Goal: Book appointment/travel/reservation

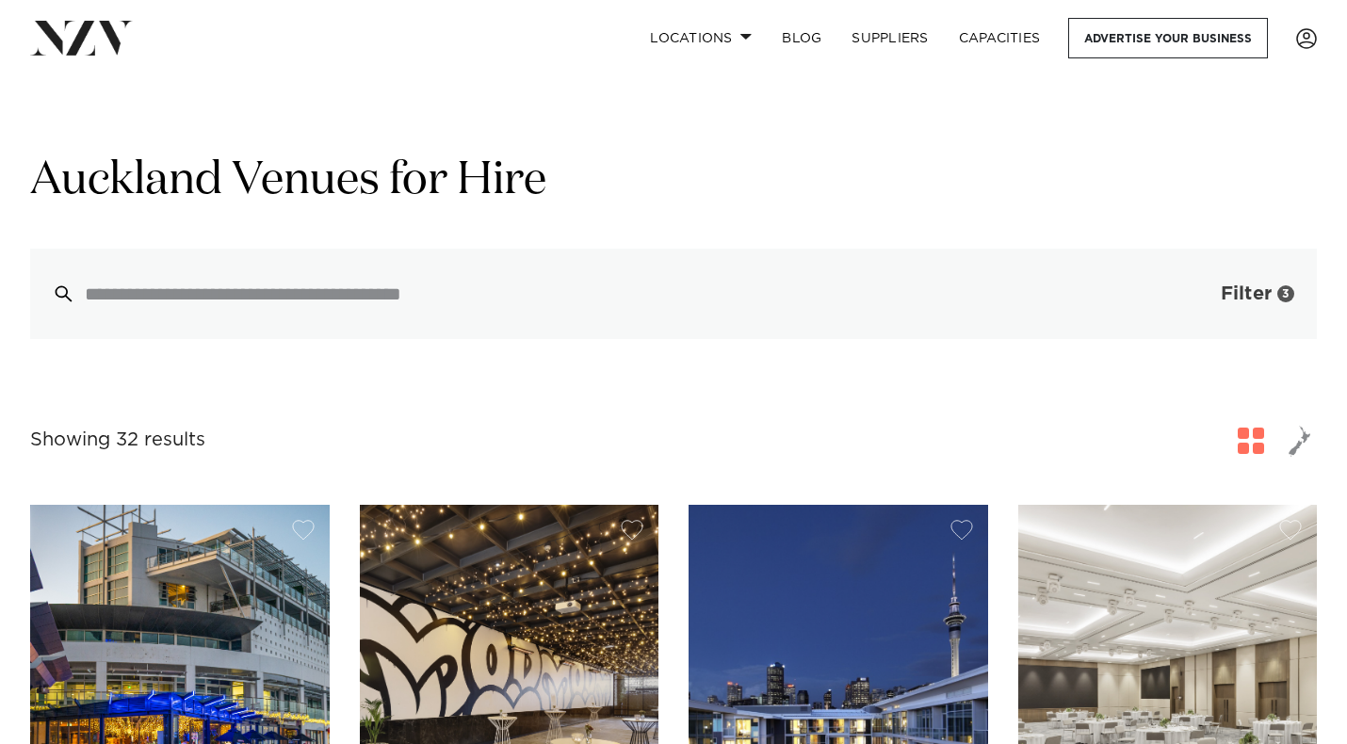
click at [1283, 305] on button "Filter 3" at bounding box center [1239, 294] width 156 height 90
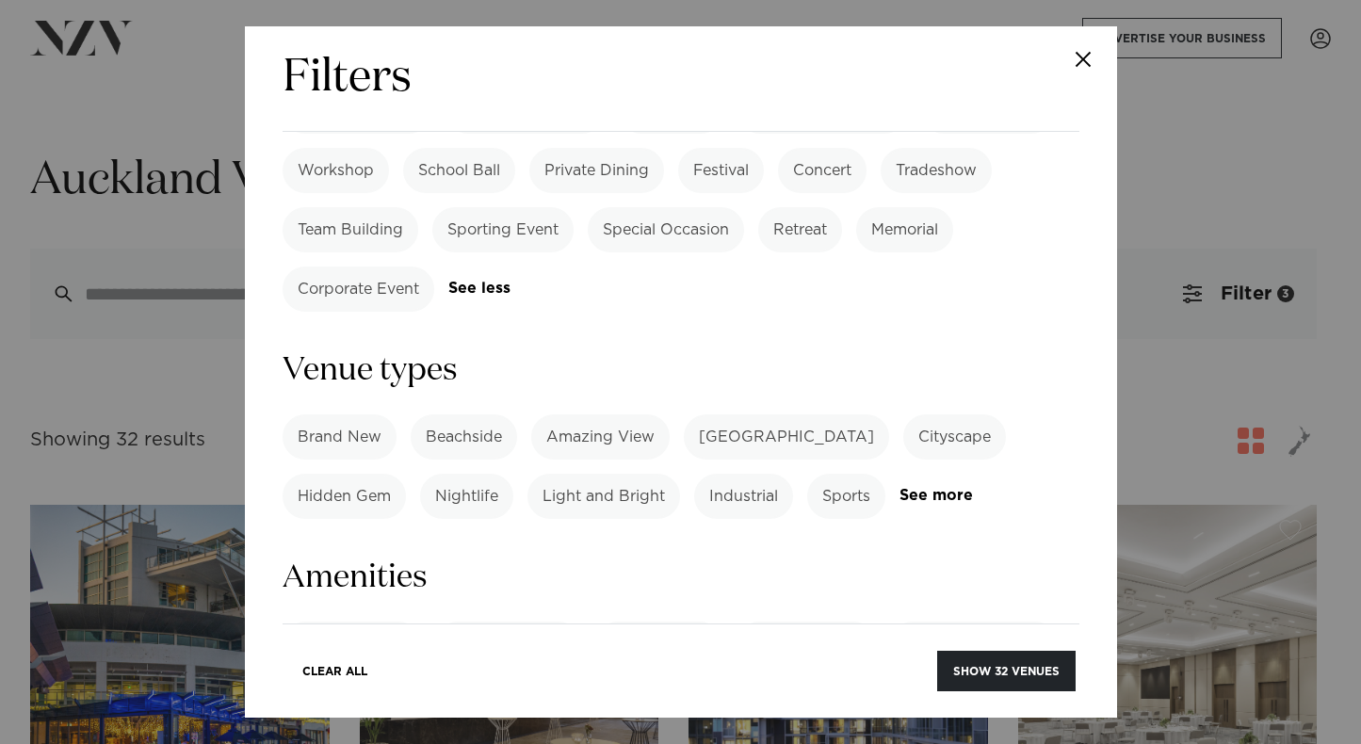
scroll to position [1225, 0]
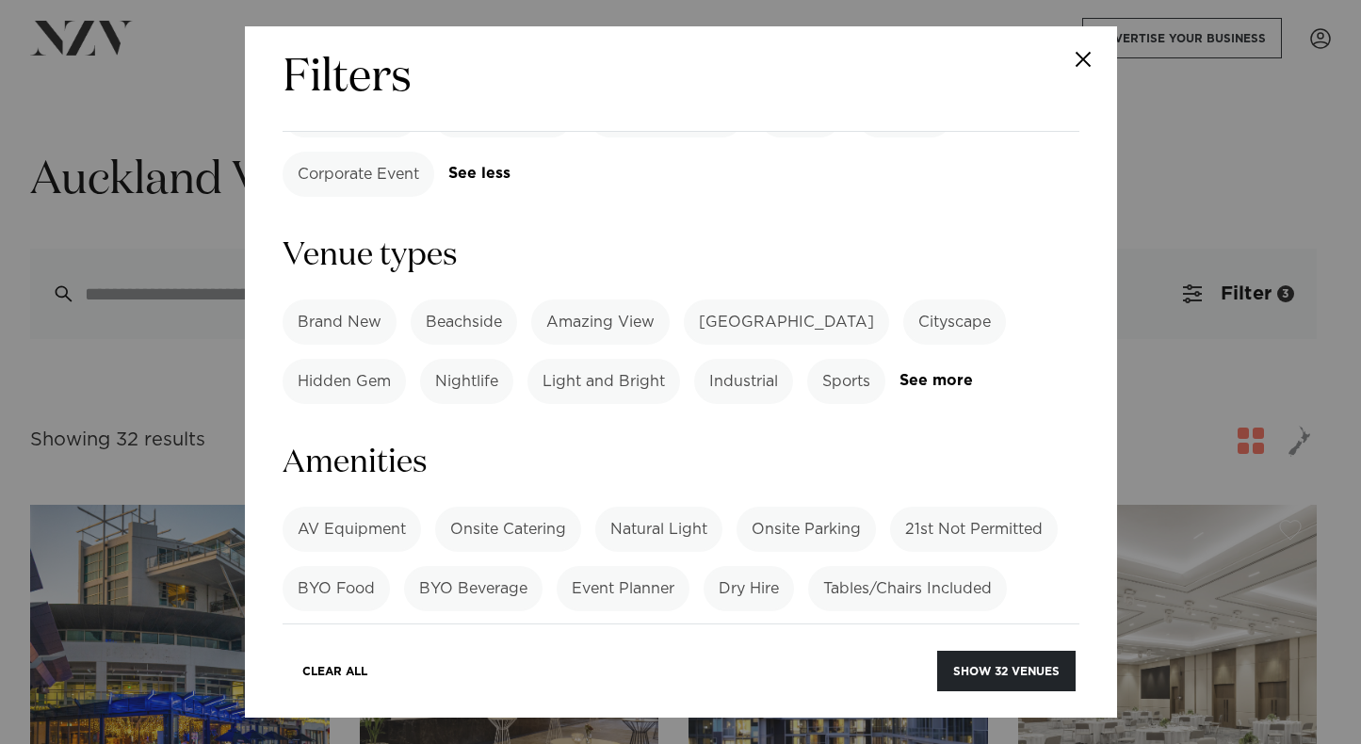
click at [746, 566] on label "Dry Hire" at bounding box center [749, 588] width 90 height 45
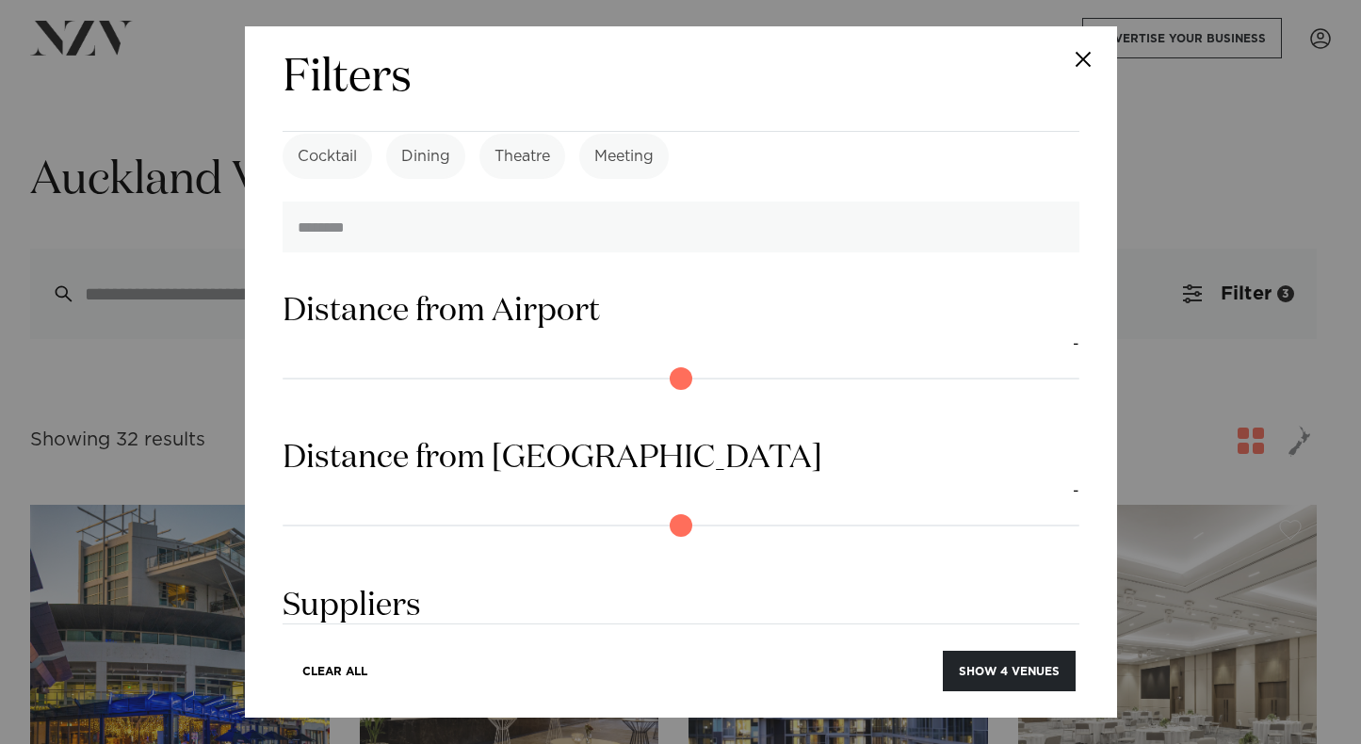
scroll to position [1857, 0]
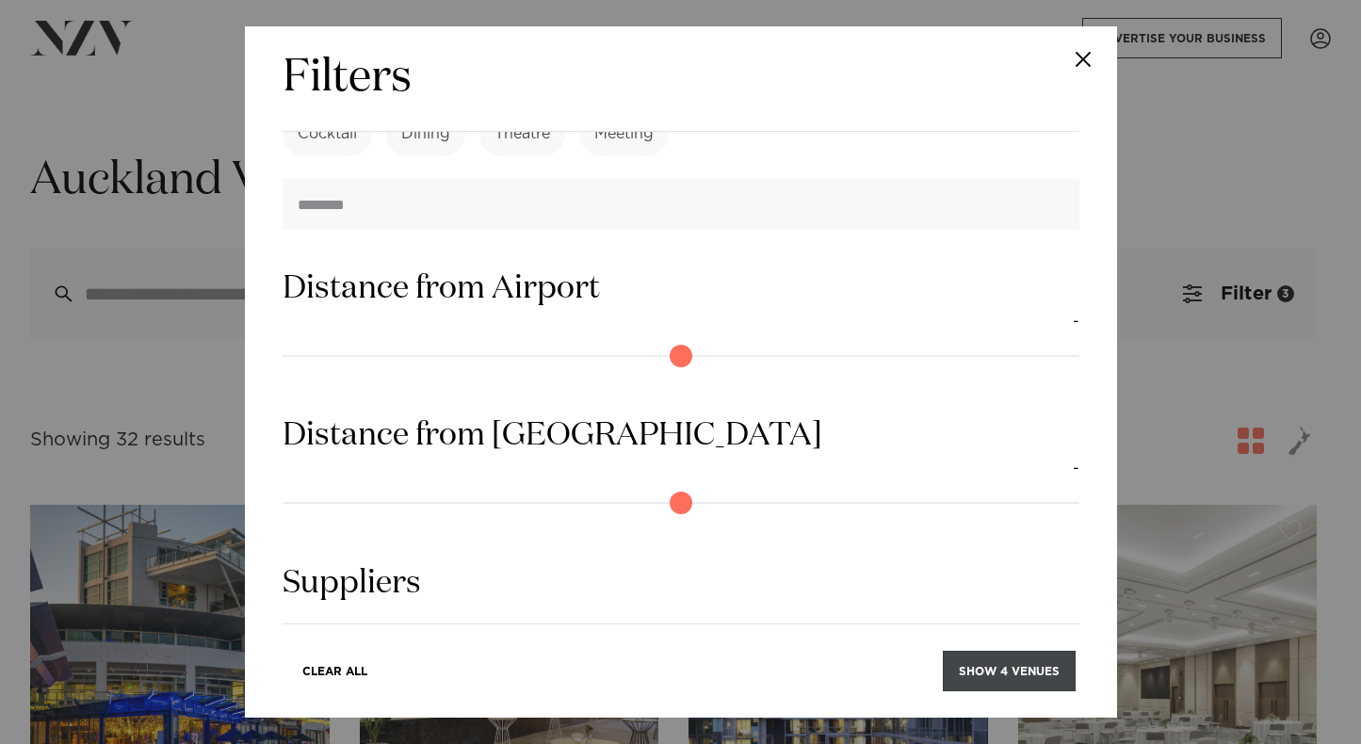
click at [998, 673] on button "Show 4 venues" at bounding box center [1009, 671] width 133 height 41
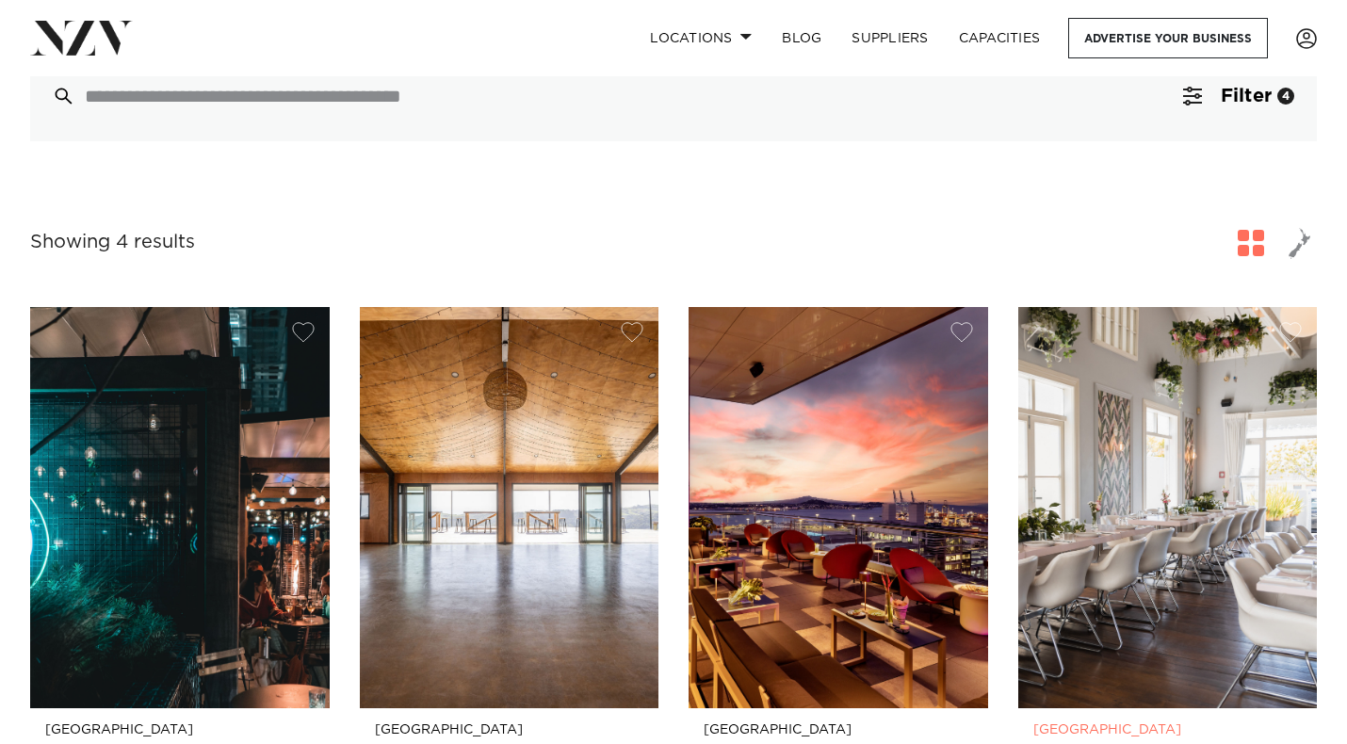
scroll to position [188, 0]
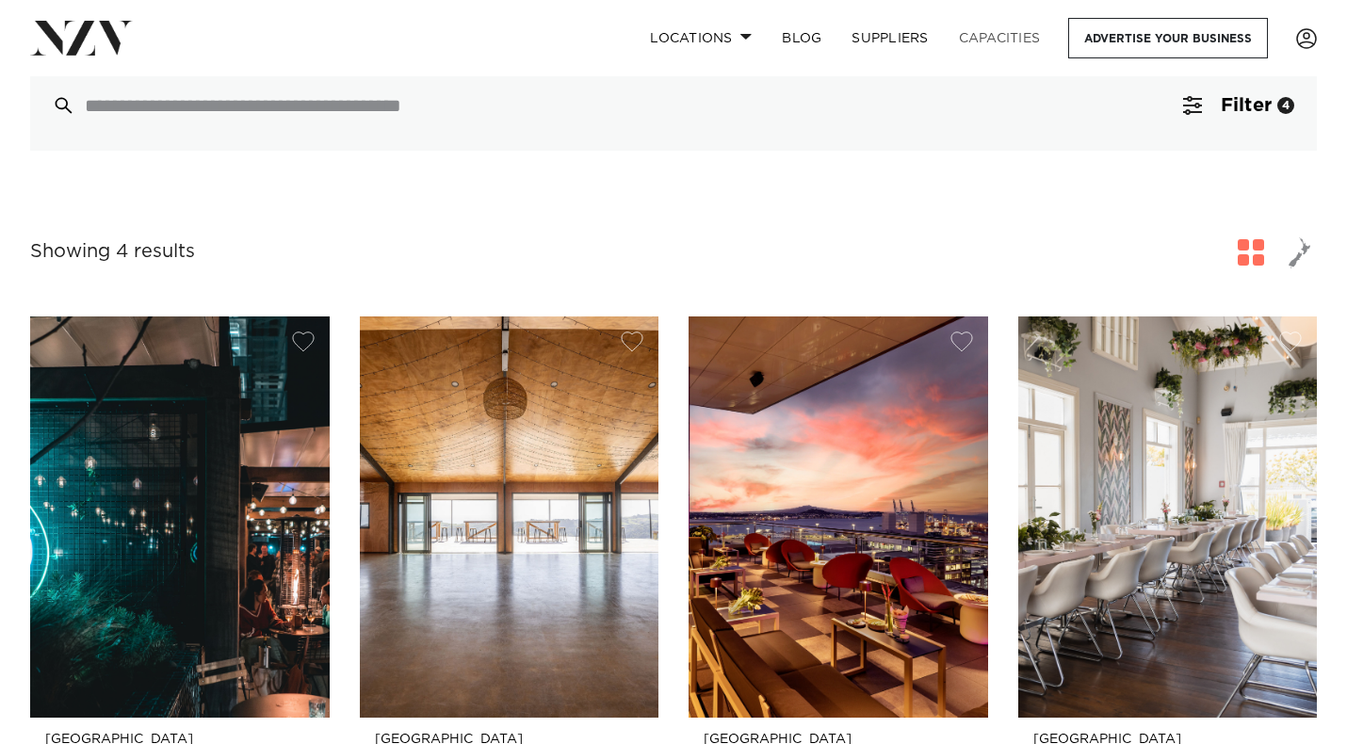
click at [1006, 44] on link "Capacities" at bounding box center [1000, 38] width 112 height 41
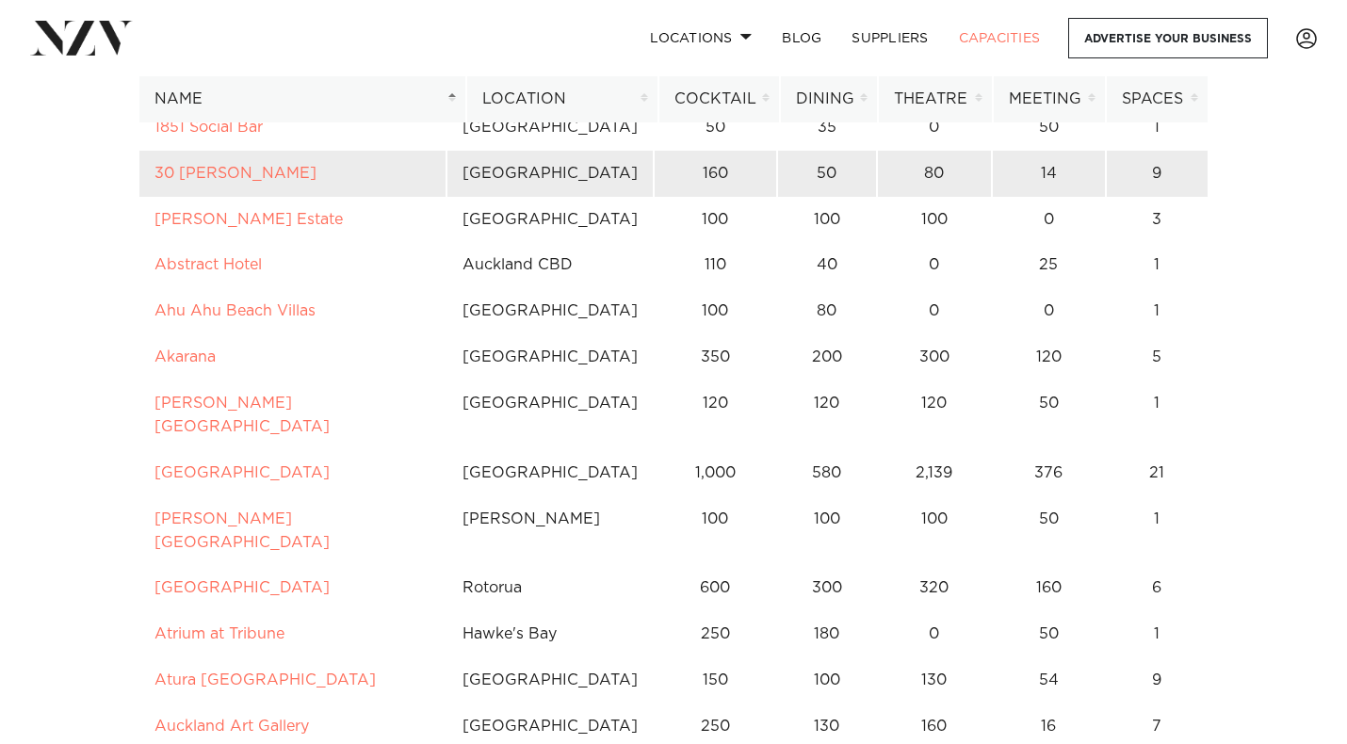
scroll to position [283, 0]
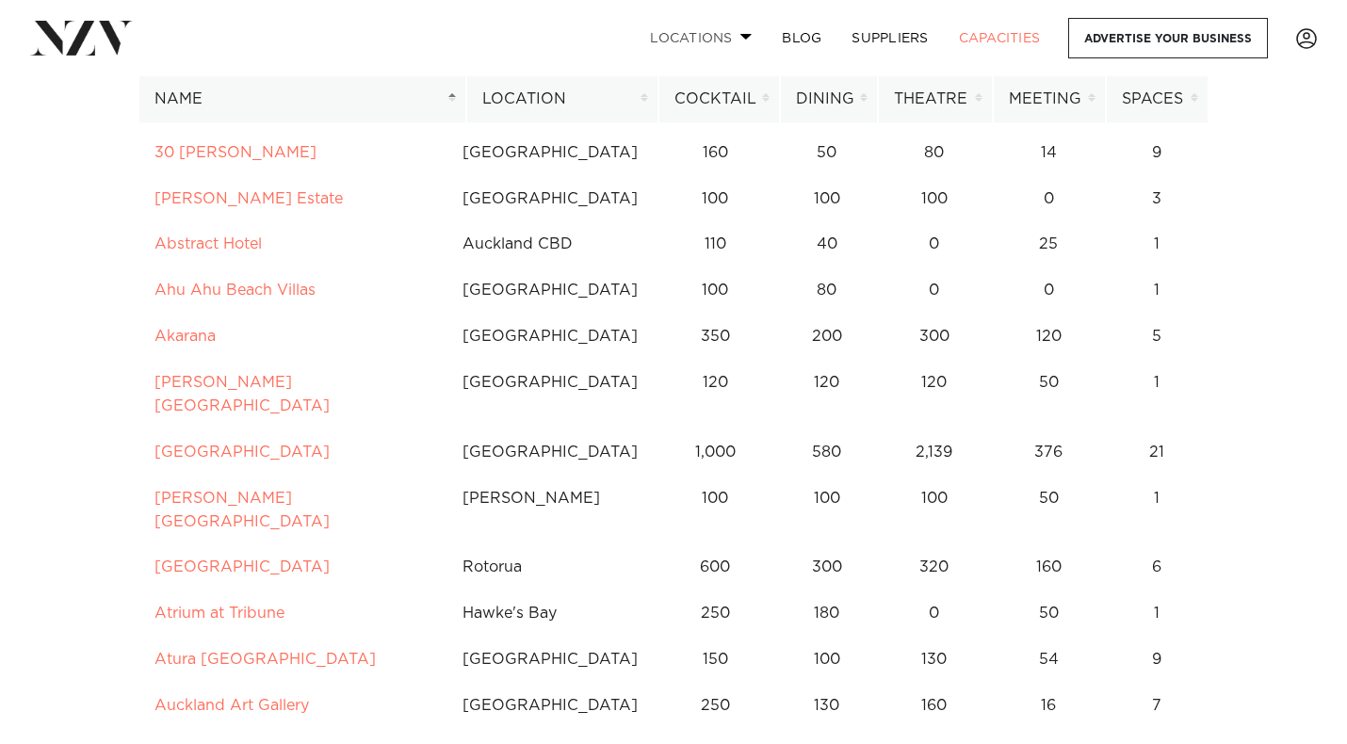
click at [748, 36] on span at bounding box center [747, 36] width 12 height 7
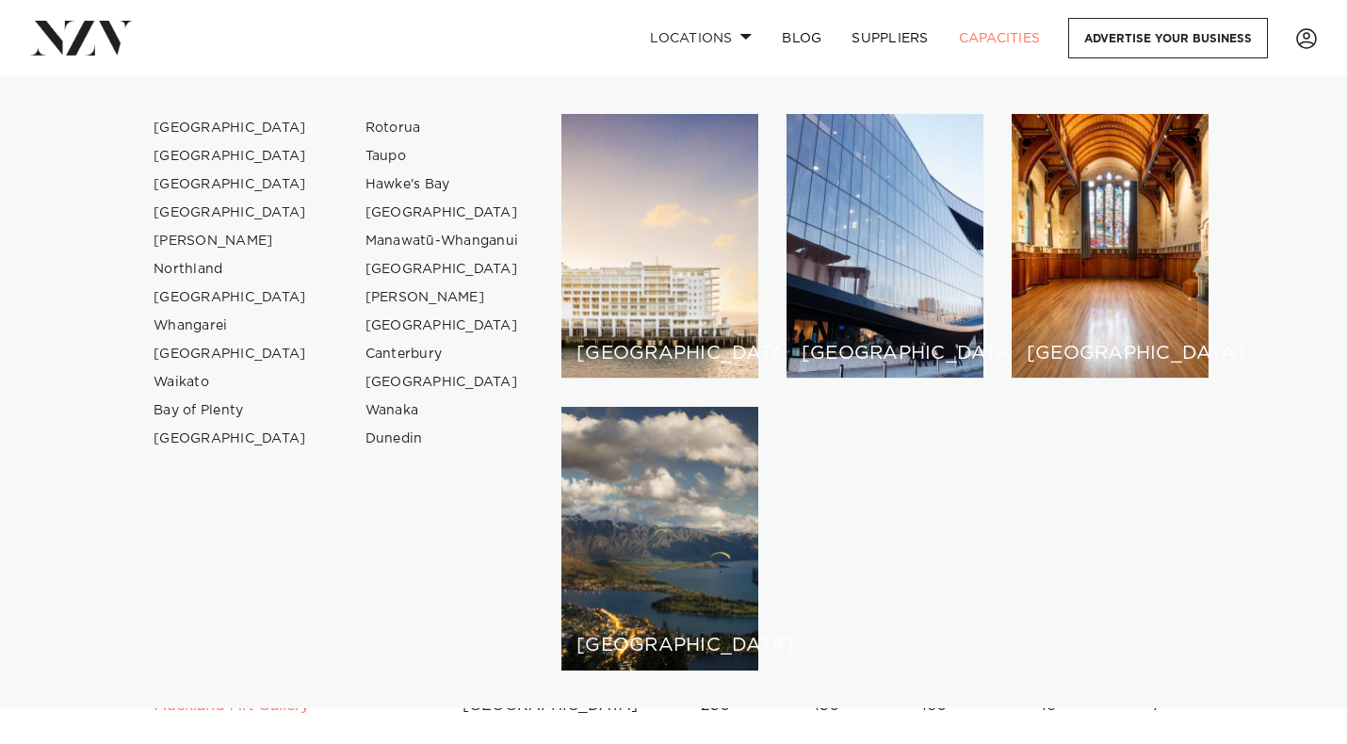
click at [200, 127] on link "[GEOGRAPHIC_DATA]" at bounding box center [230, 128] width 184 height 28
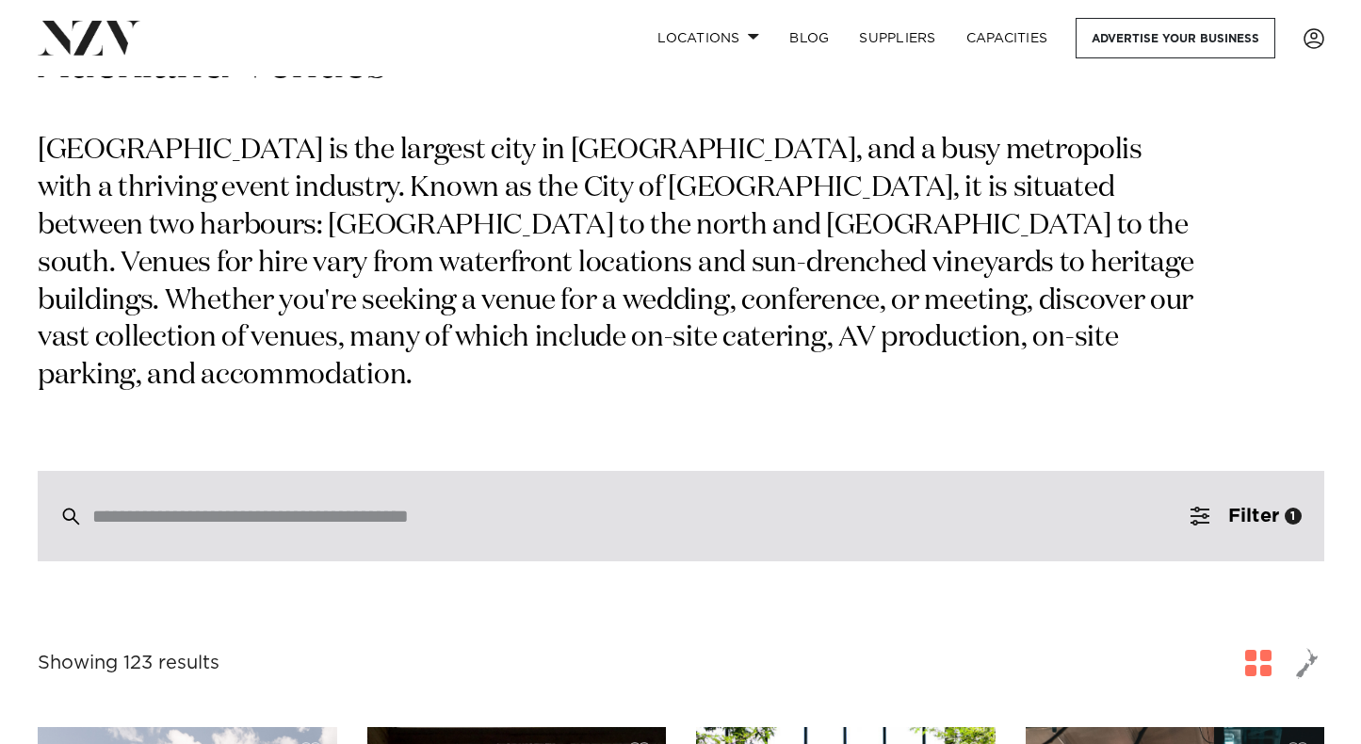
scroll to position [283, 0]
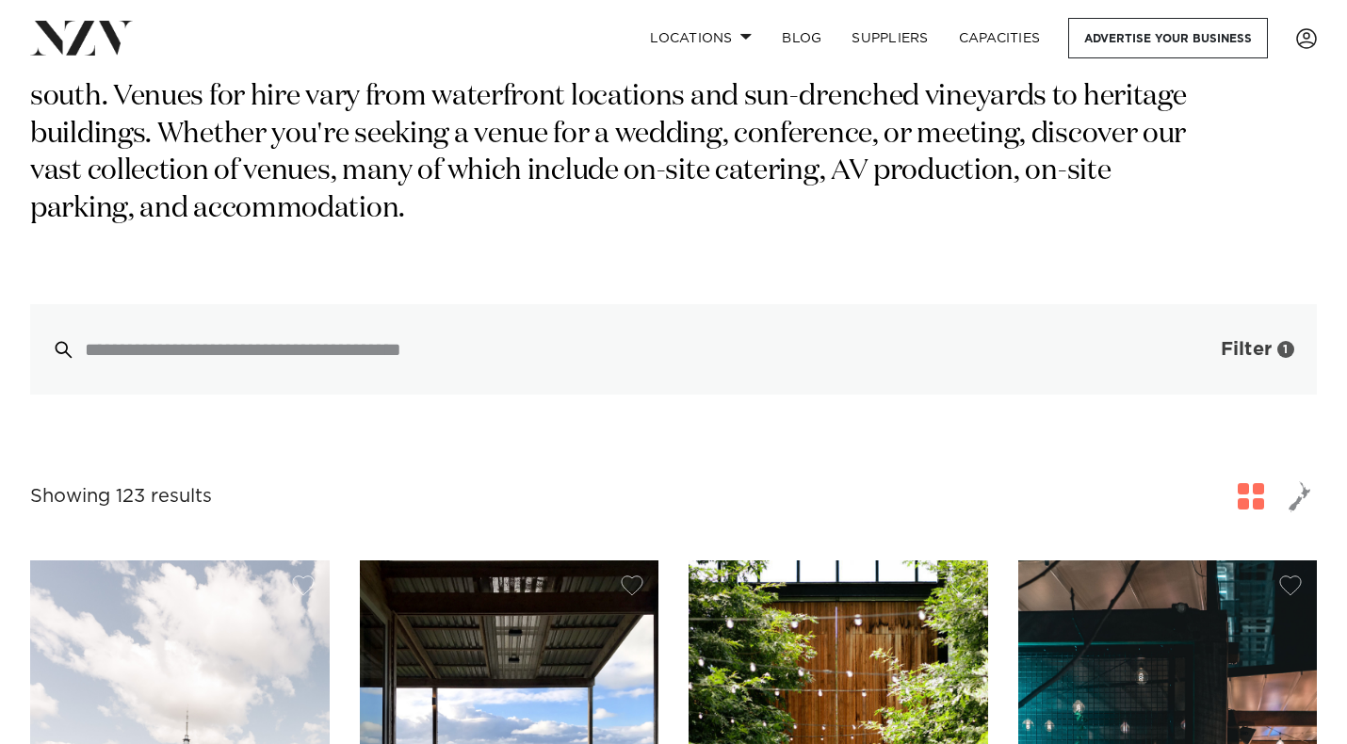
click at [1227, 340] on span "Filter" at bounding box center [1246, 349] width 51 height 19
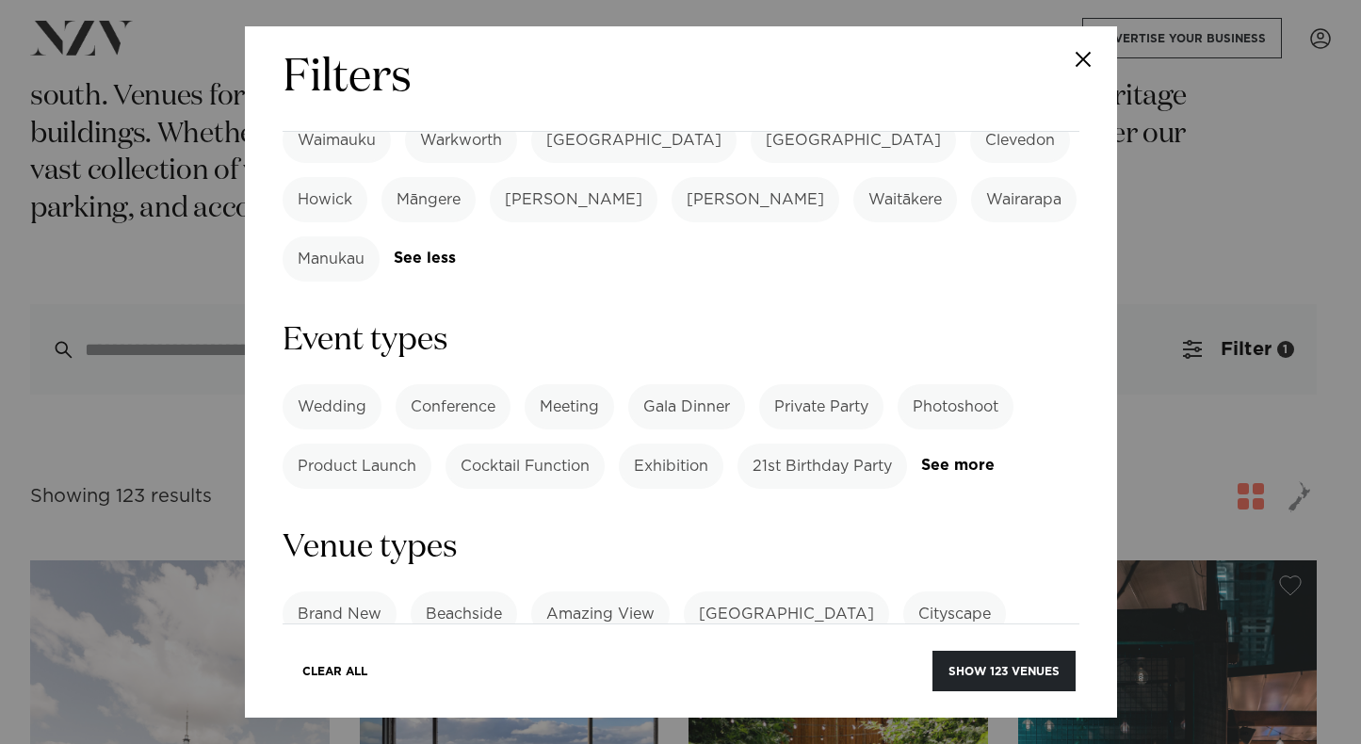
scroll to position [754, 0]
click at [562, 385] on label "Meeting" at bounding box center [570, 407] width 90 height 45
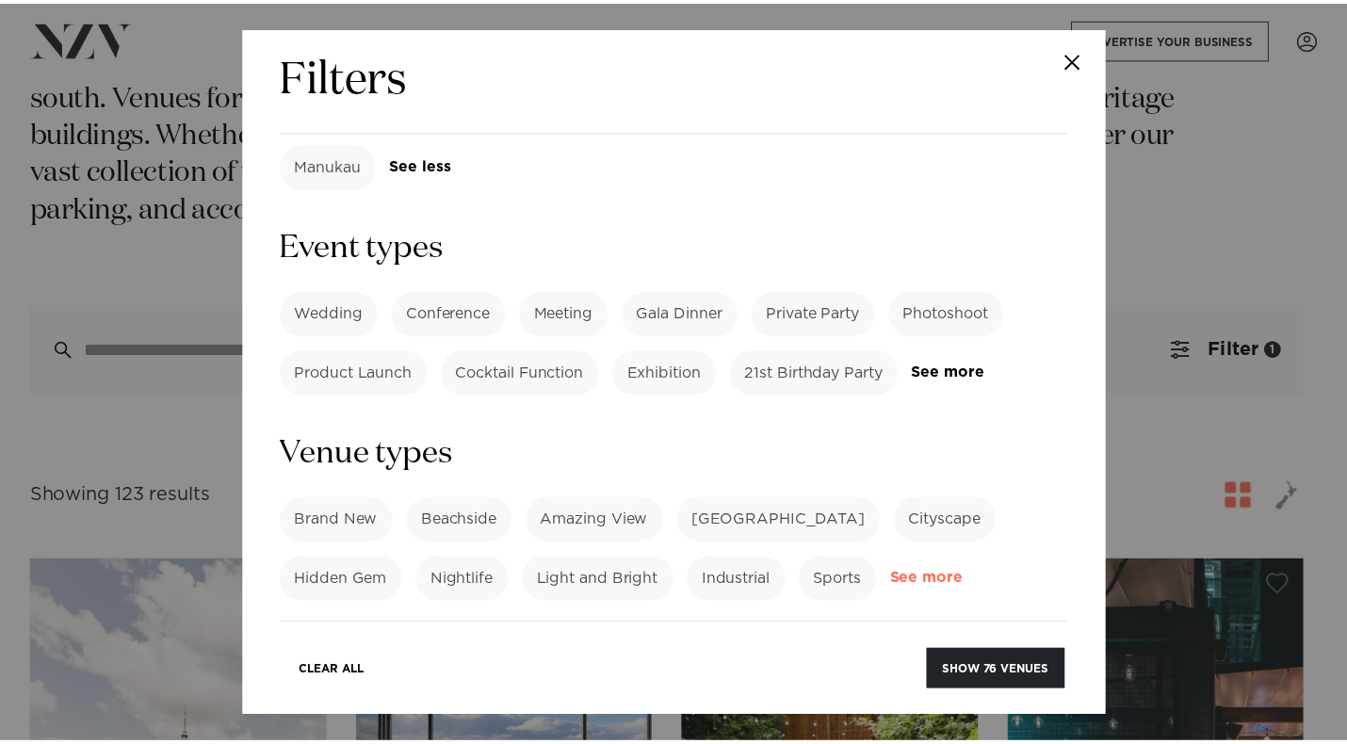
scroll to position [1036, 0]
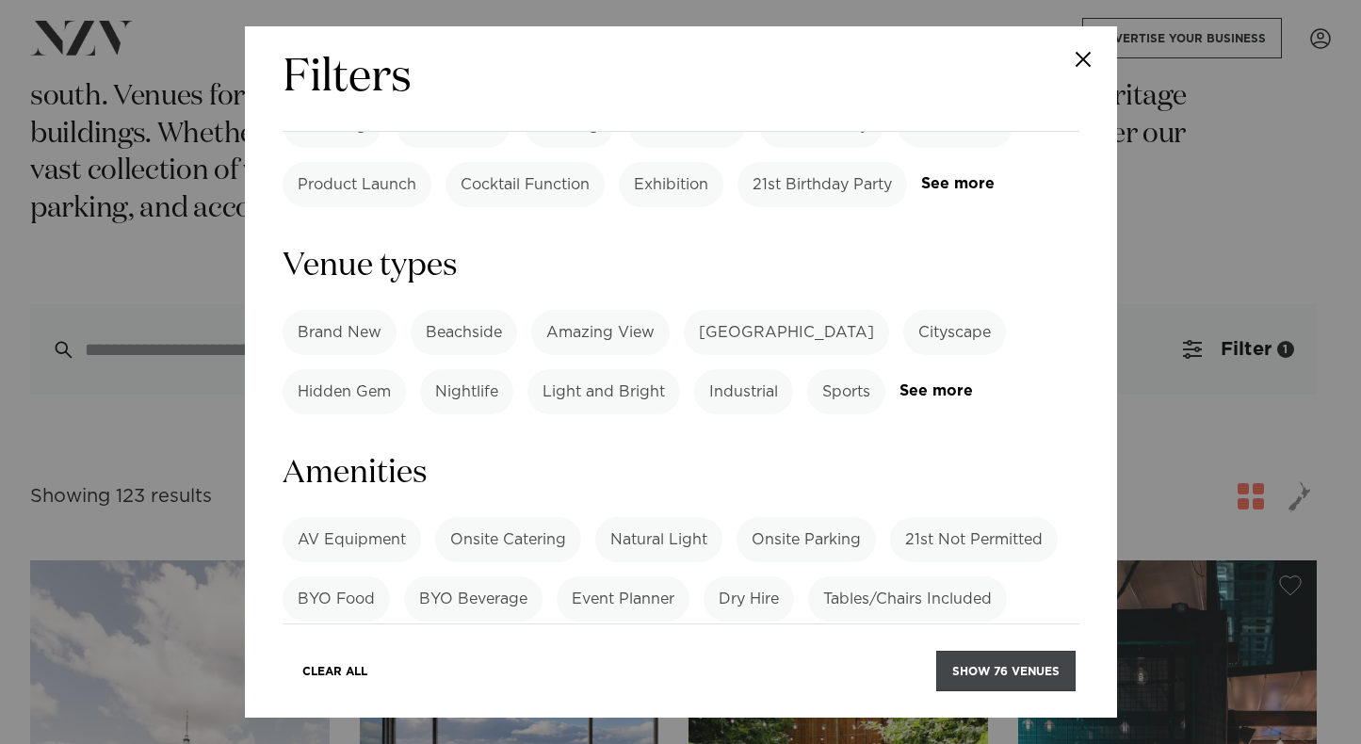
click at [1024, 675] on button "Show 76 venues" at bounding box center [1005, 671] width 139 height 41
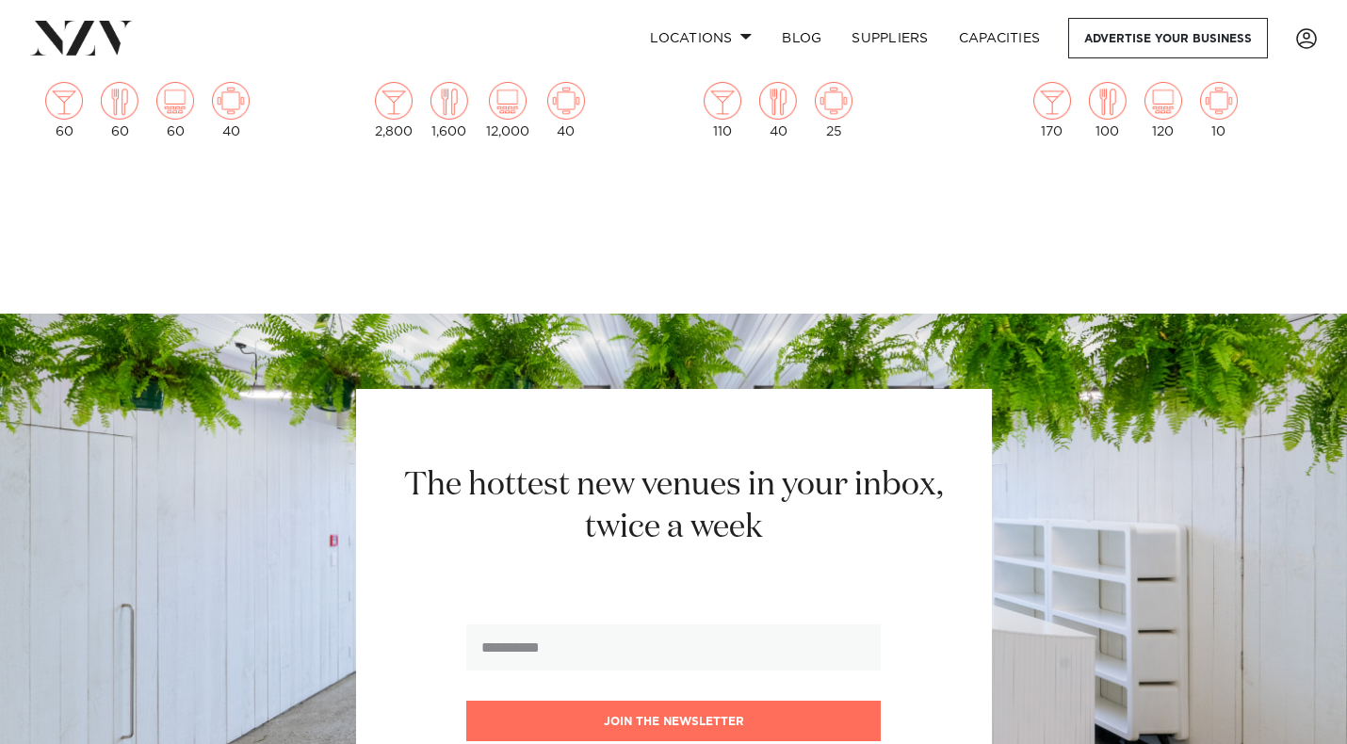
scroll to position [16204, 0]
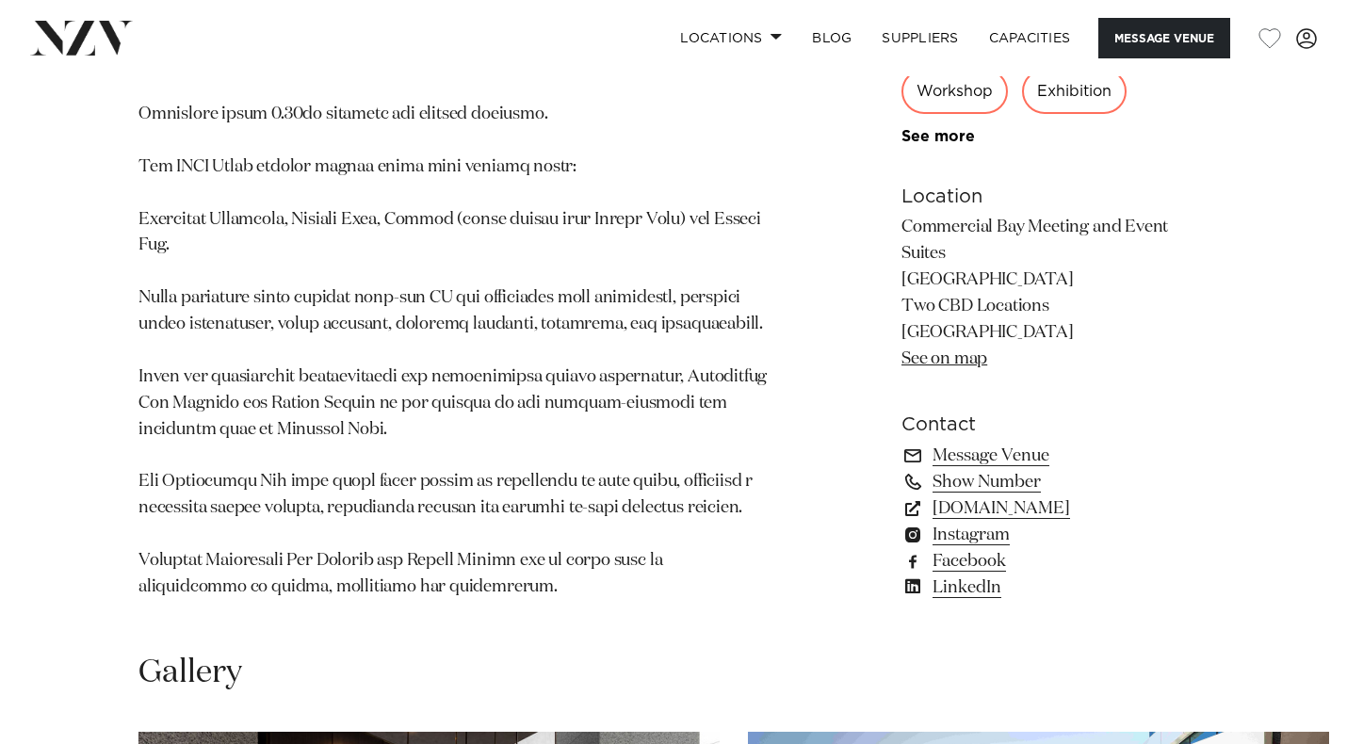
scroll to position [1978, 0]
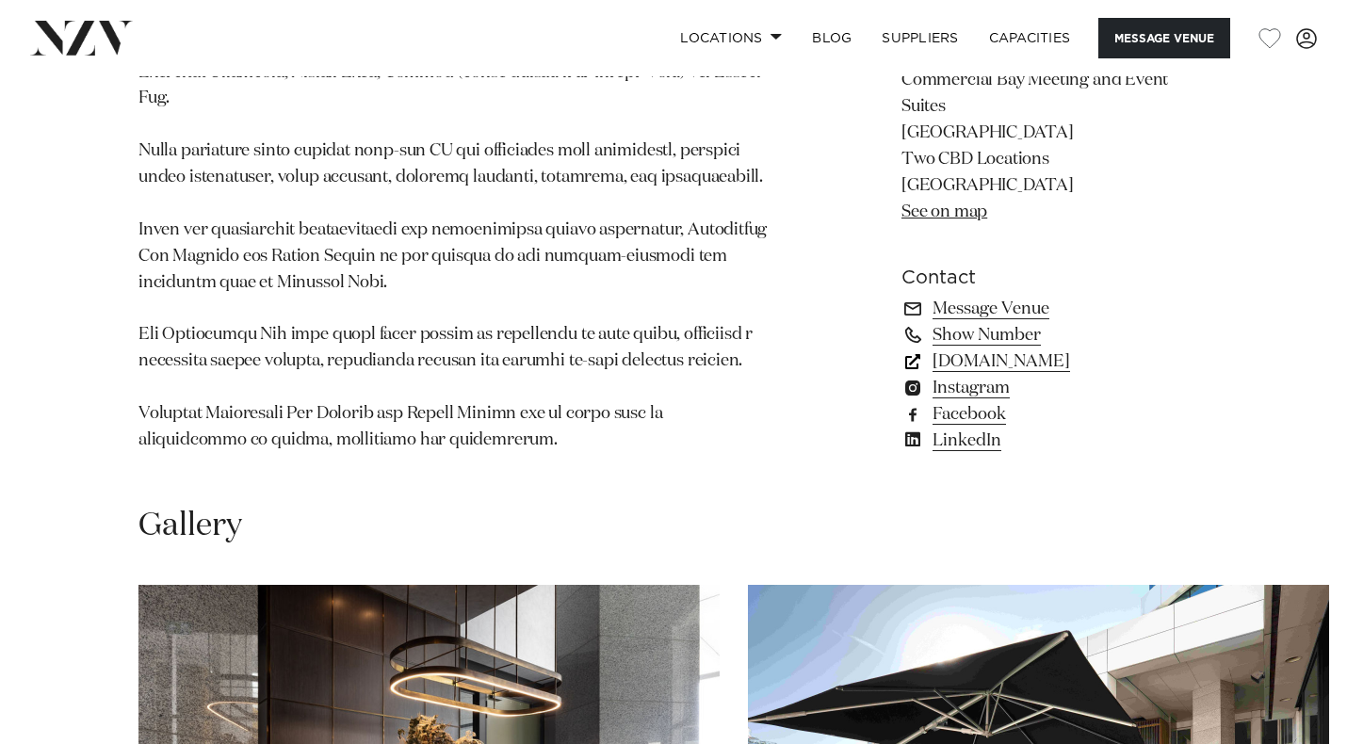
click at [983, 361] on link "[DOMAIN_NAME]" at bounding box center [1055, 362] width 307 height 26
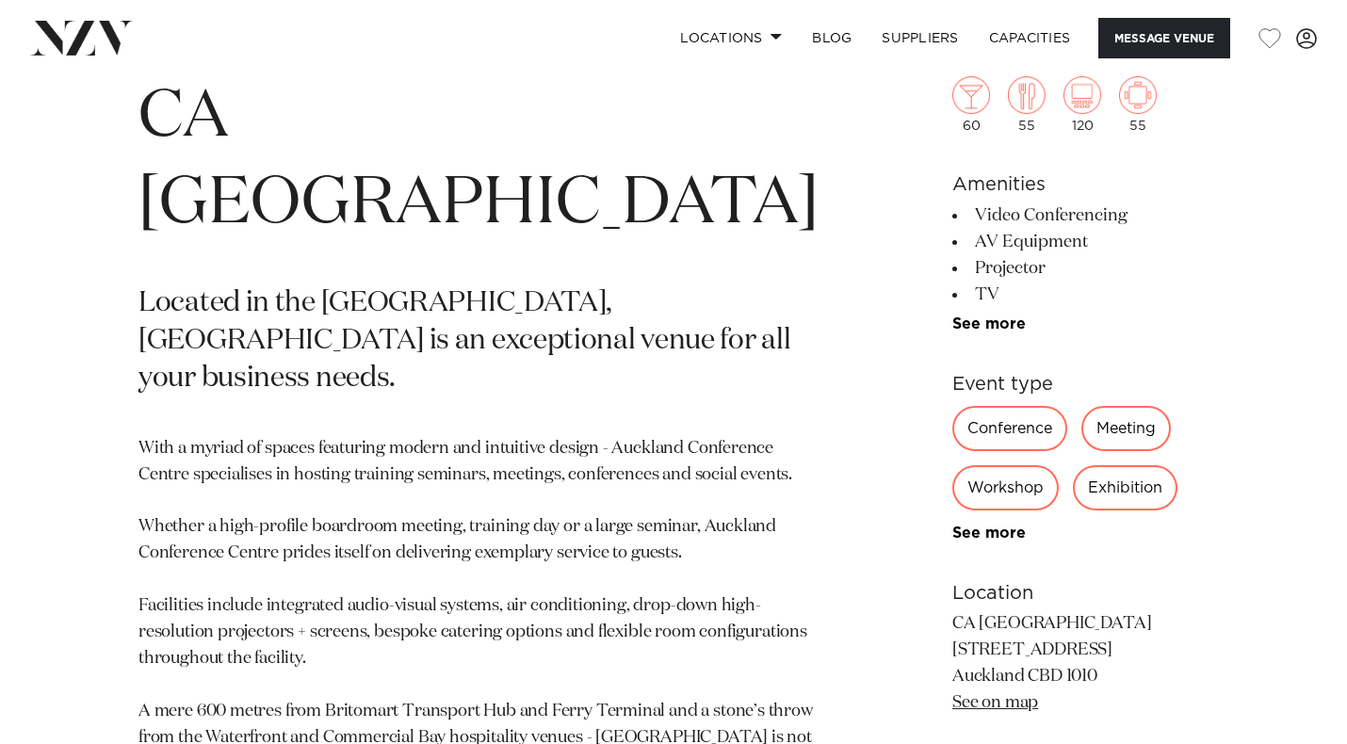
scroll to position [754, 0]
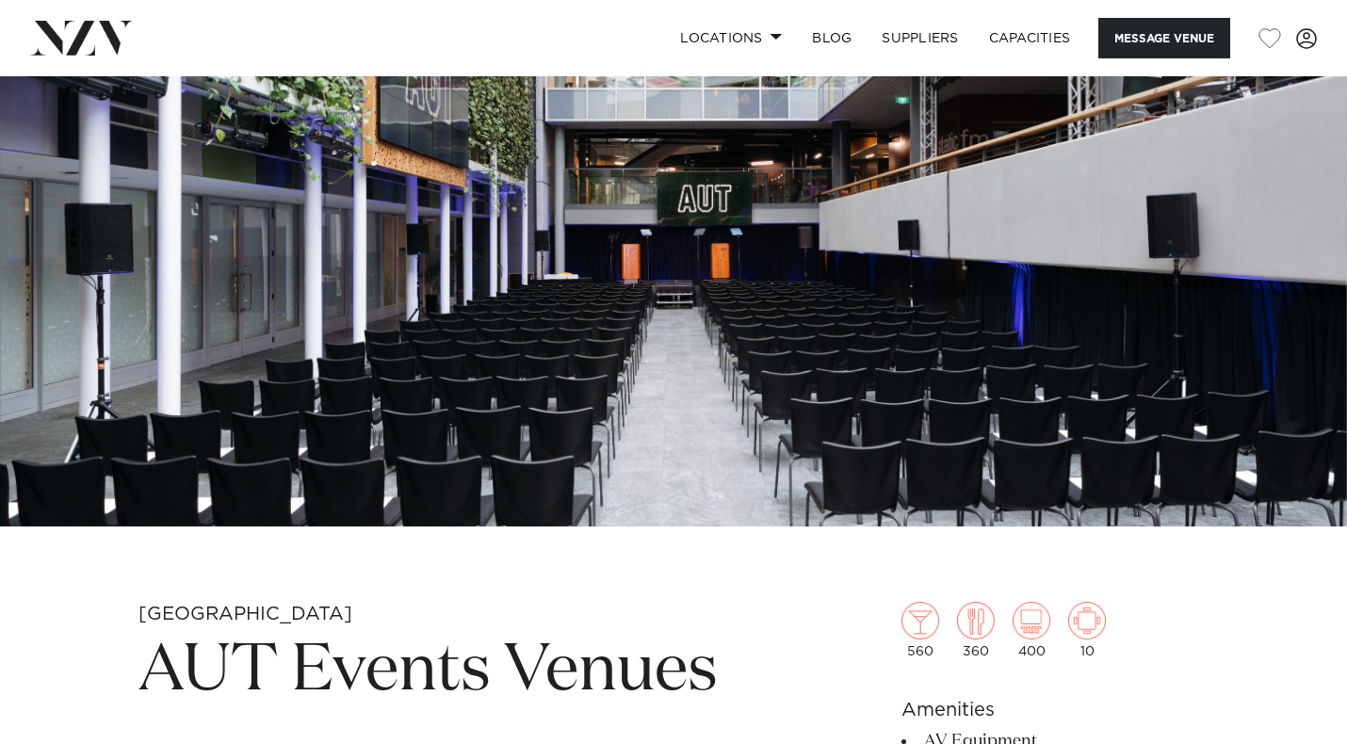
scroll to position [659, 0]
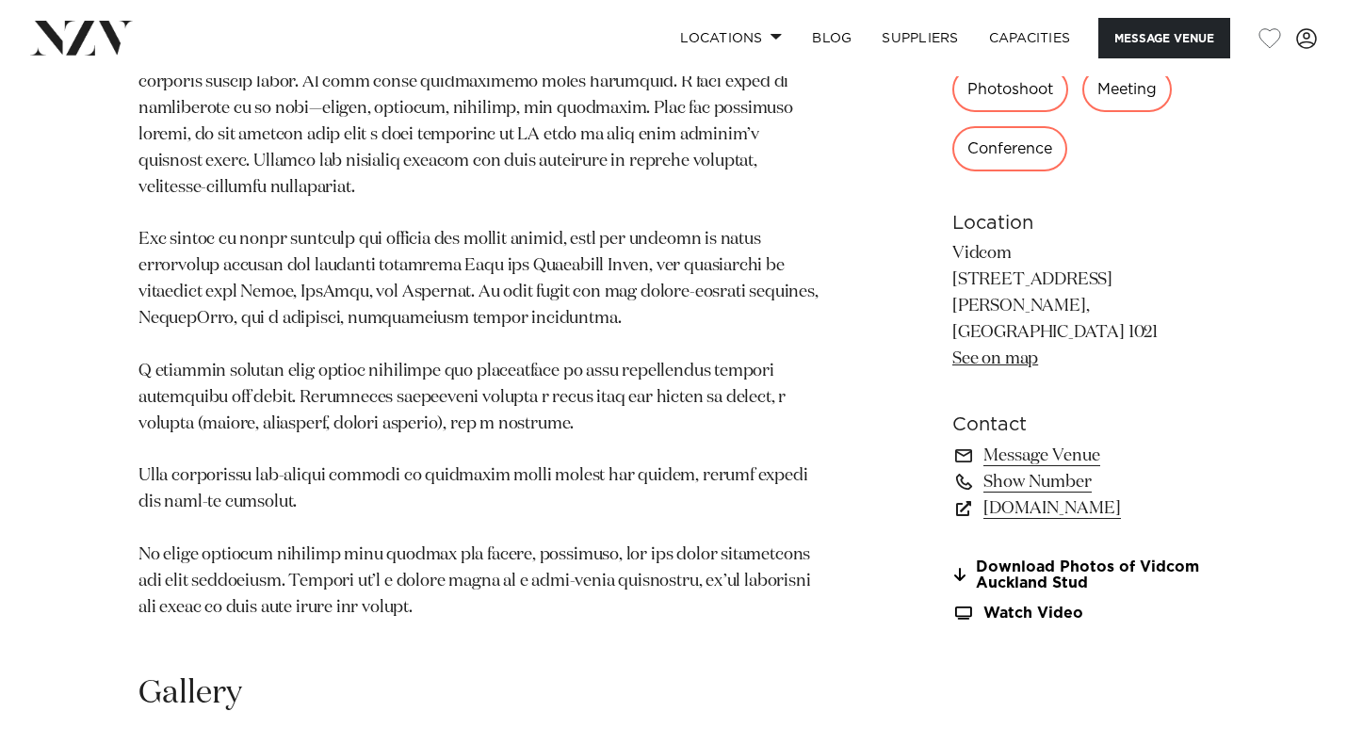
scroll to position [1790, 0]
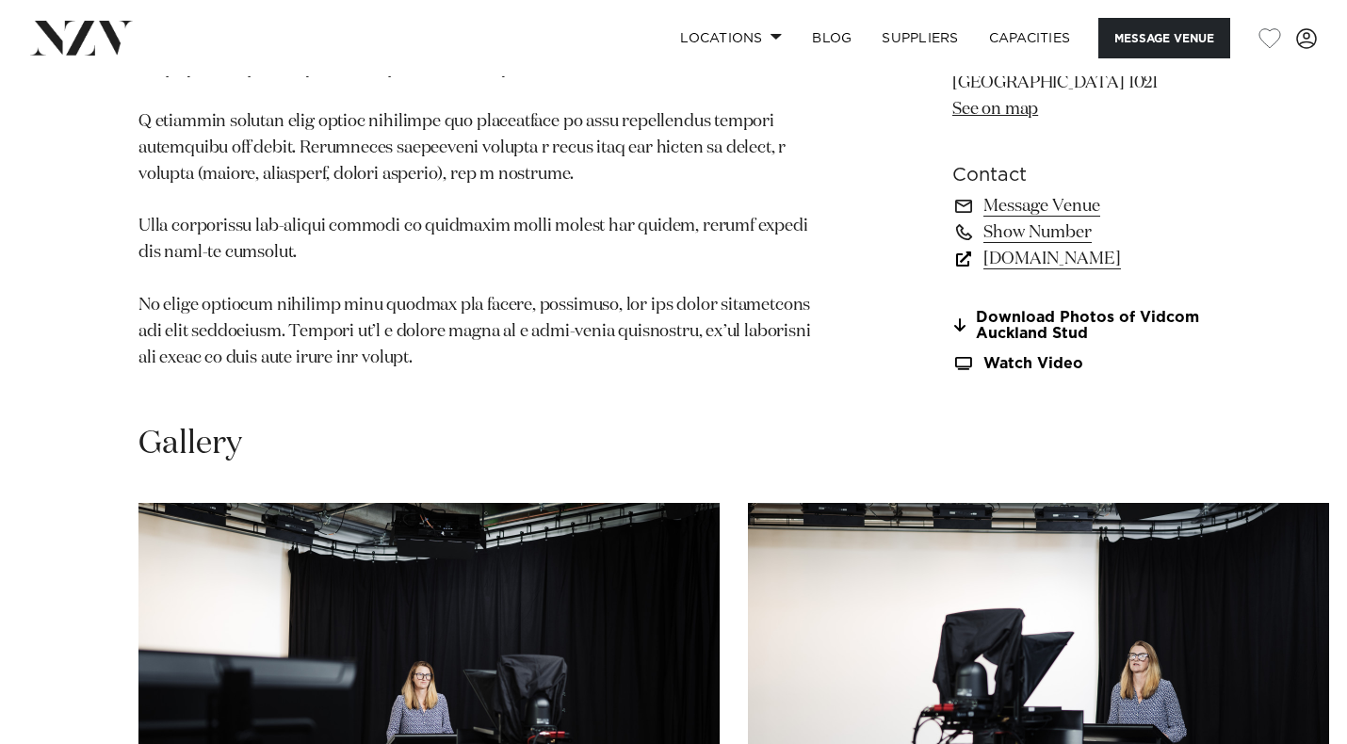
click at [964, 245] on link "[DOMAIN_NAME]" at bounding box center [1080, 258] width 256 height 26
